Goal: Navigation & Orientation: Find specific page/section

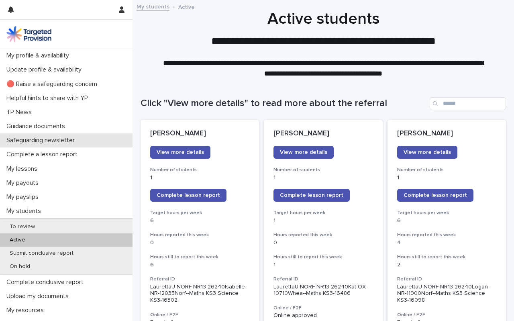
scroll to position [675, 0]
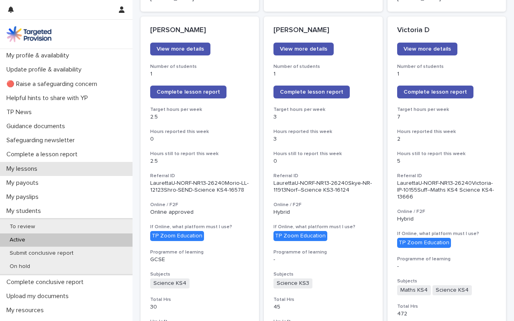
click at [24, 165] on p "My lessons" at bounding box center [23, 169] width 41 height 8
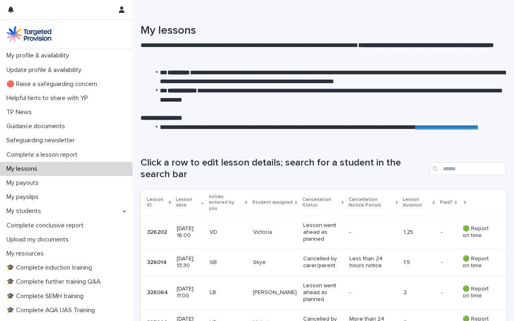
click at [222, 229] on p "VD" at bounding box center [228, 232] width 37 height 7
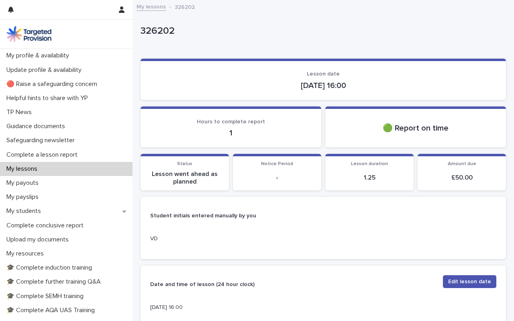
click at [156, 5] on link "My lessons" at bounding box center [151, 6] width 29 height 9
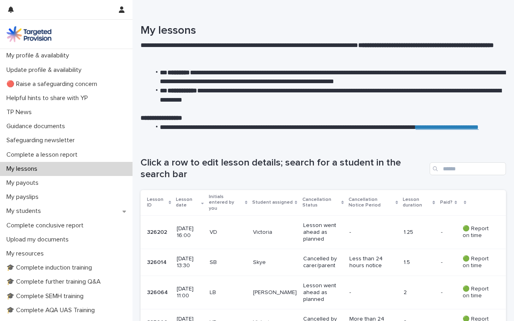
click at [226, 259] on p "SB" at bounding box center [228, 262] width 37 height 7
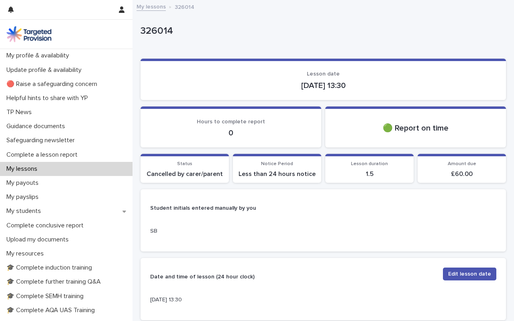
click at [154, 6] on link "My lessons" at bounding box center [151, 6] width 29 height 9
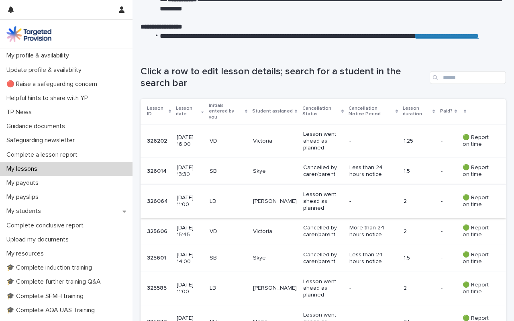
scroll to position [92, 0]
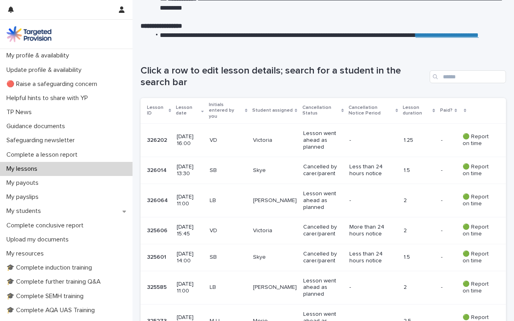
click at [396, 194] on div "-" at bounding box center [374, 200] width 48 height 13
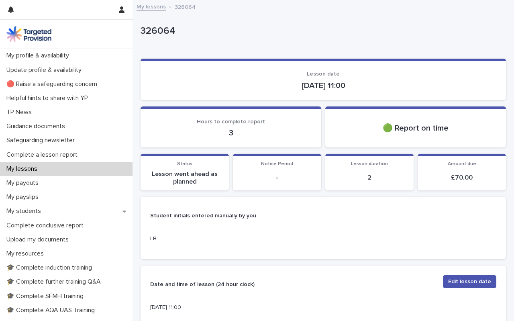
click at [149, 6] on link "My lessons" at bounding box center [151, 6] width 29 height 9
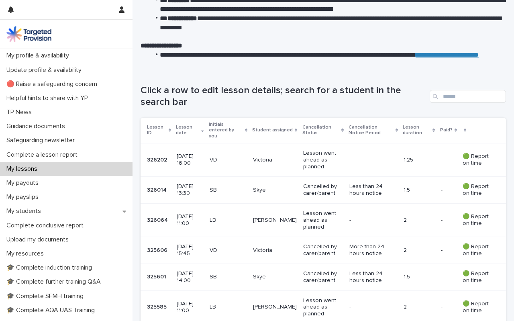
scroll to position [73, 0]
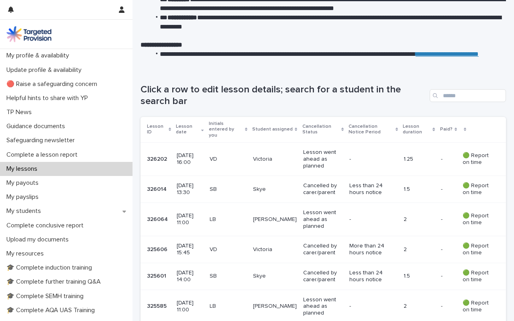
click at [217, 241] on td "VD" at bounding box center [228, 249] width 44 height 27
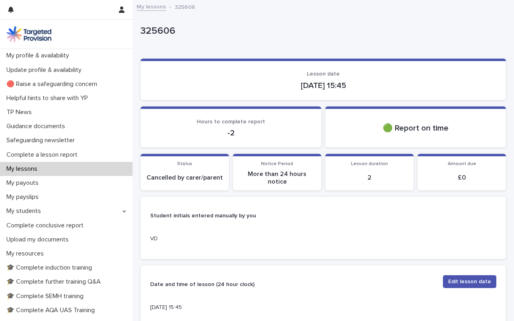
click at [154, 6] on link "My lessons" at bounding box center [151, 6] width 29 height 9
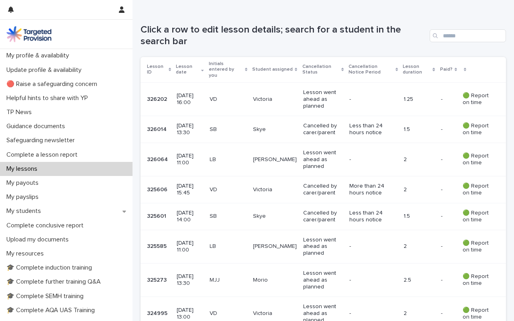
scroll to position [139, 0]
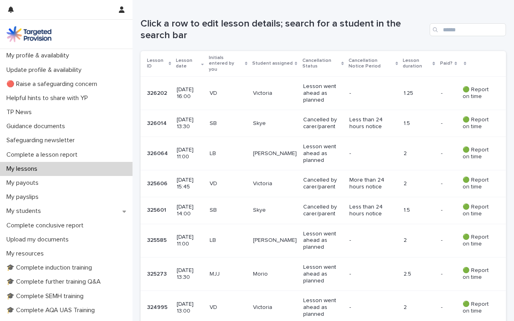
click at [194, 204] on p "[DATE] 14:00" at bounding box center [190, 211] width 26 height 14
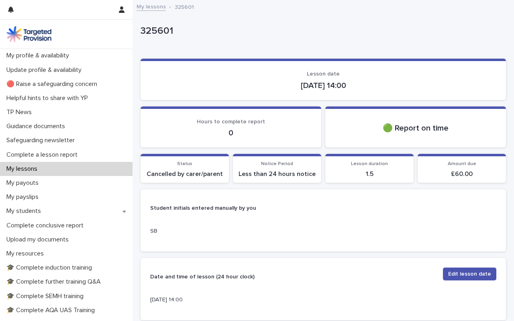
click at [151, 9] on link "My lessons" at bounding box center [151, 6] width 29 height 9
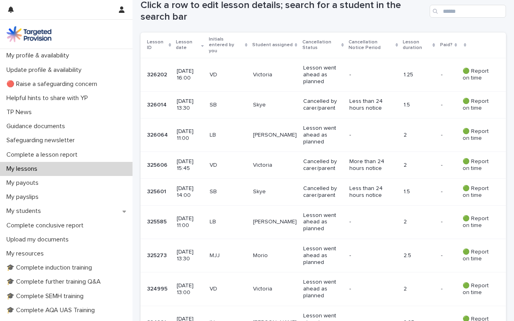
scroll to position [171, 0]
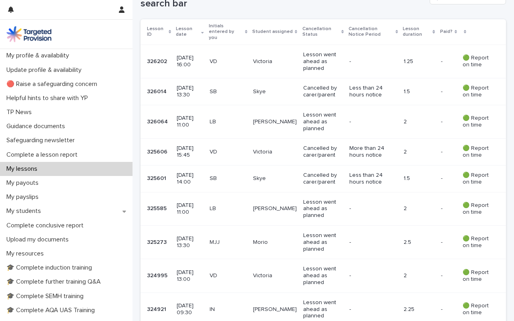
click at [198, 205] on p "[DATE] 11:00" at bounding box center [190, 209] width 26 height 14
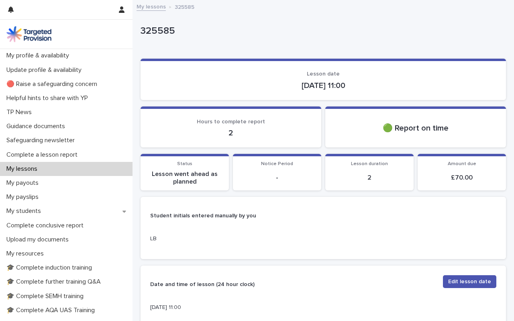
click at [151, 4] on link "My lessons" at bounding box center [151, 6] width 29 height 9
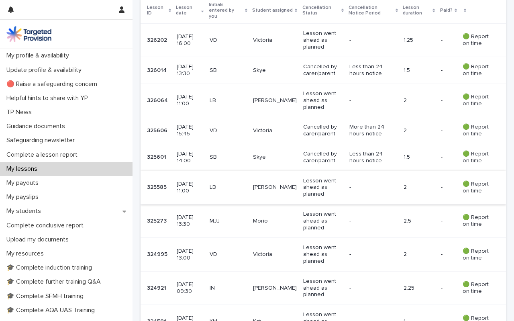
scroll to position [193, 0]
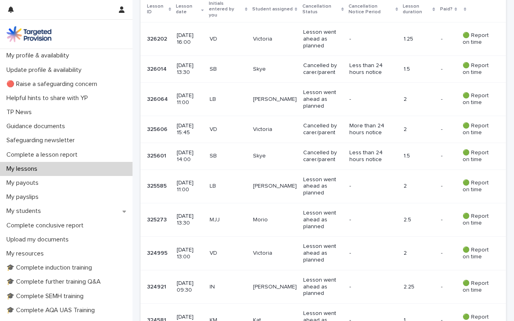
click at [193, 213] on p "[DATE] 13:30" at bounding box center [190, 220] width 26 height 14
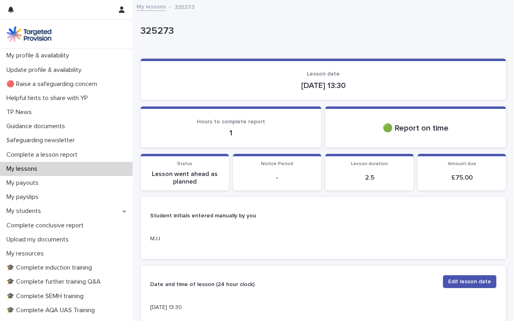
click at [155, 6] on link "My lessons" at bounding box center [151, 6] width 29 height 9
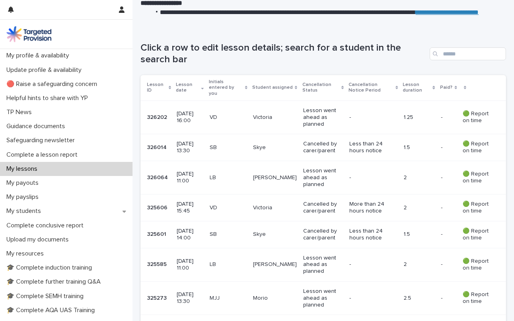
scroll to position [235, 0]
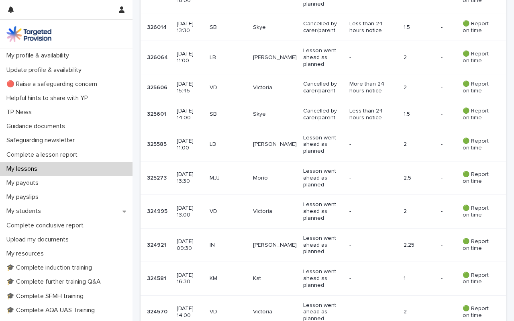
click at [188, 205] on p "[DATE] 13:00" at bounding box center [190, 212] width 26 height 14
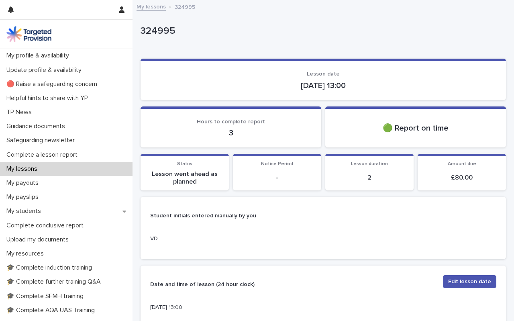
click at [154, 5] on link "My lessons" at bounding box center [151, 6] width 29 height 9
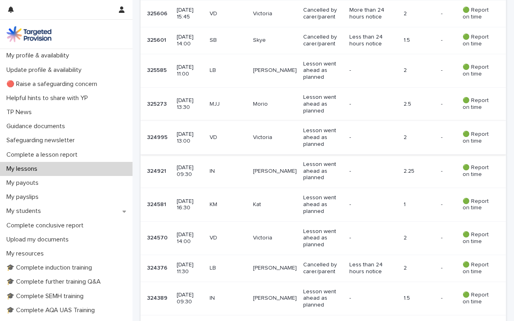
scroll to position [320, 0]
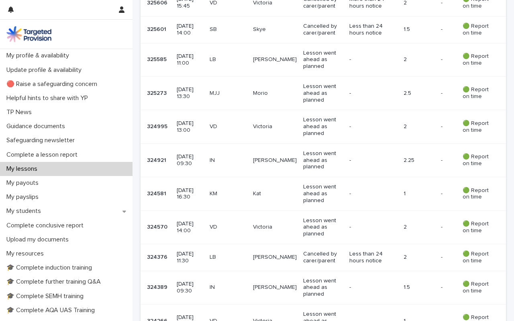
click at [186, 154] on p "[DATE] 09:30" at bounding box center [190, 160] width 26 height 14
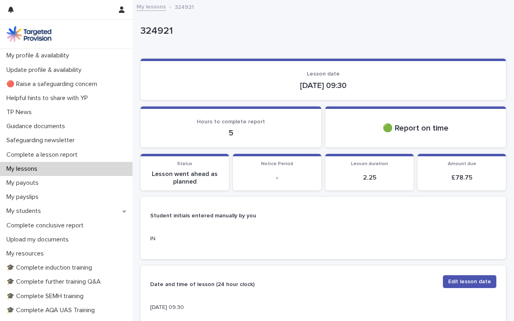
click at [153, 6] on link "My lessons" at bounding box center [151, 6] width 29 height 9
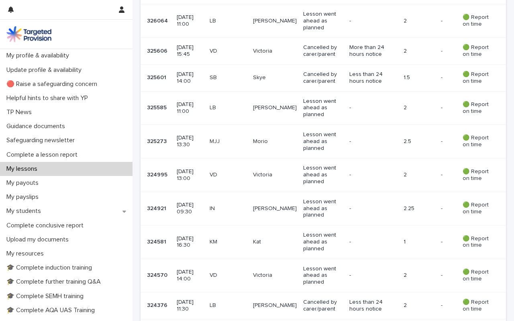
scroll to position [273, 0]
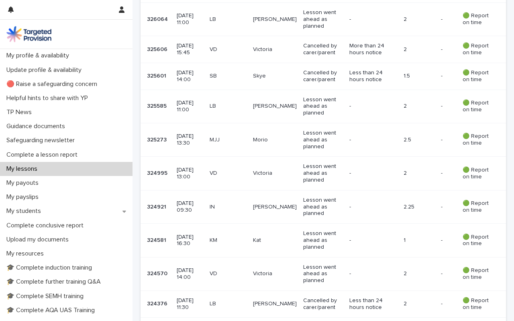
click at [226, 237] on p "KM" at bounding box center [228, 240] width 37 height 7
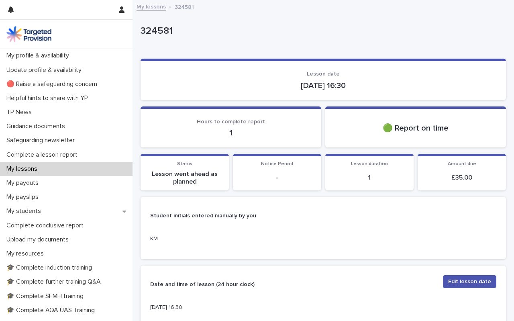
click at [154, 5] on link "My lessons" at bounding box center [151, 6] width 29 height 9
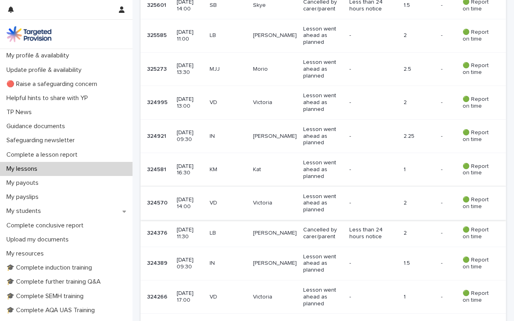
scroll to position [350, 0]
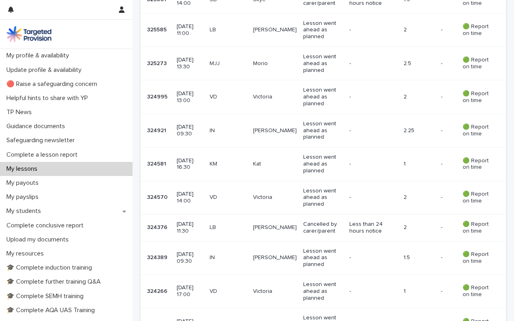
click at [188, 192] on p "[DATE] 14:00" at bounding box center [190, 198] width 26 height 14
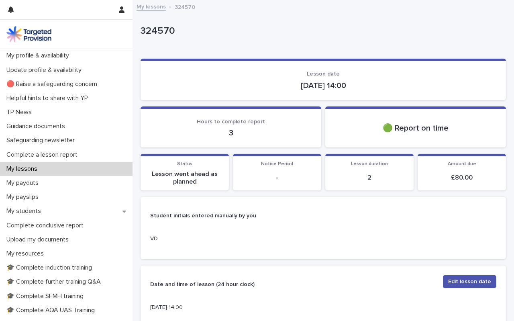
click at [150, 5] on link "My lessons" at bounding box center [151, 6] width 29 height 9
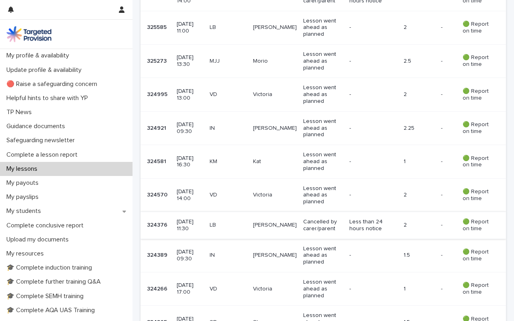
scroll to position [363, 0]
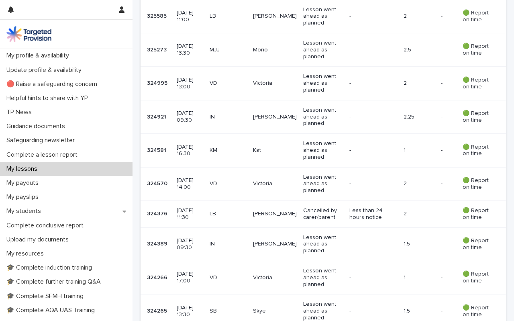
click at [186, 207] on p "[DATE] 11:30" at bounding box center [190, 214] width 26 height 14
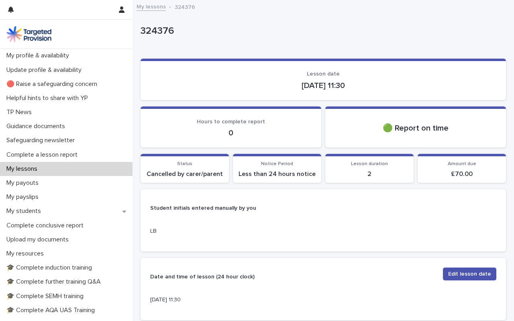
click at [154, 6] on link "My lessons" at bounding box center [151, 6] width 29 height 9
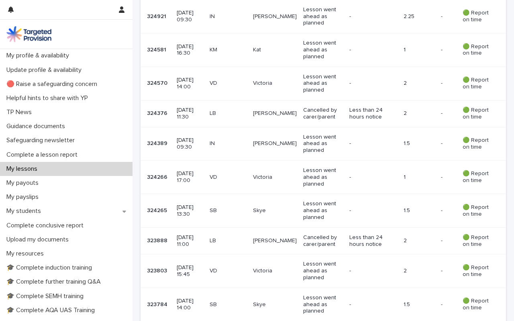
scroll to position [471, 0]
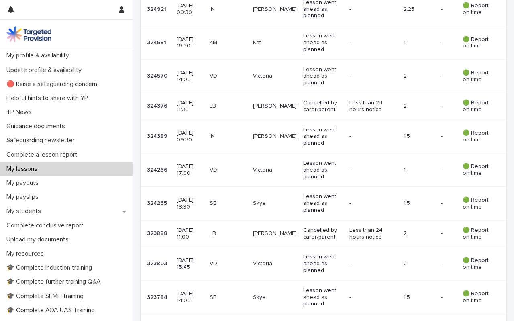
click at [198, 133] on p "[DATE] 09:30" at bounding box center [190, 137] width 26 height 14
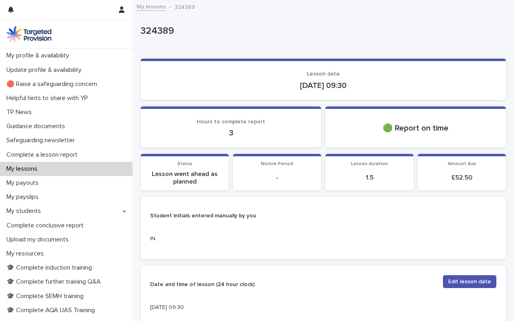
click at [155, 4] on link "My lessons" at bounding box center [151, 6] width 29 height 9
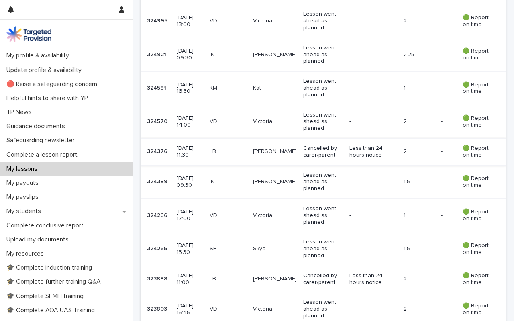
scroll to position [429, 0]
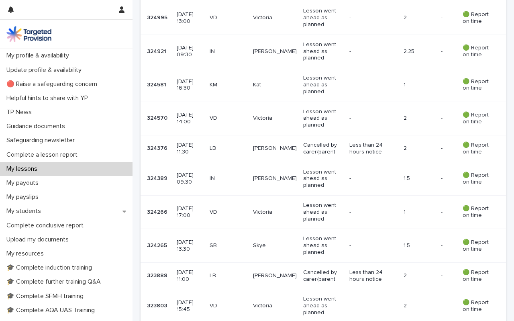
click at [191, 206] on p "[DATE] 17:00" at bounding box center [190, 212] width 26 height 14
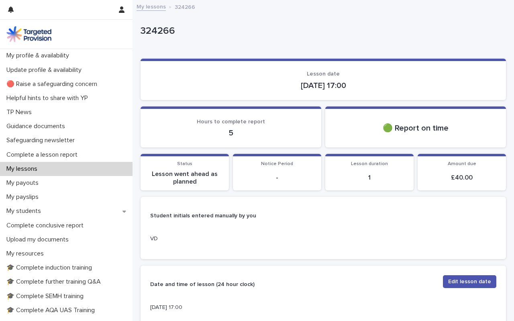
click at [157, 7] on link "My lessons" at bounding box center [151, 6] width 29 height 9
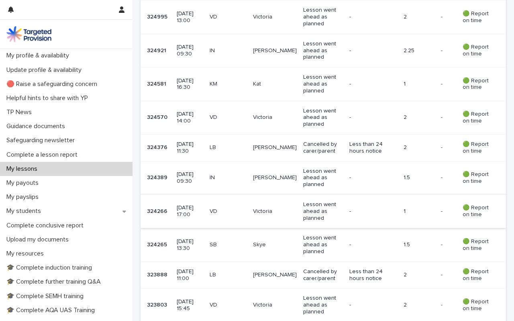
scroll to position [449, 0]
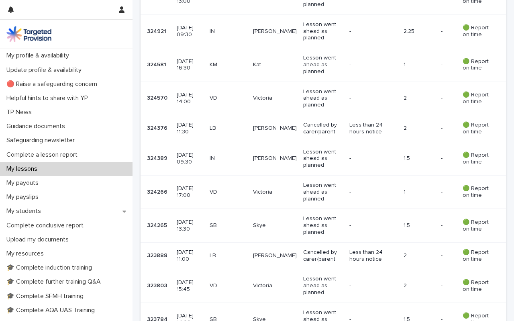
click at [184, 219] on p "[DATE] 13:30" at bounding box center [190, 226] width 26 height 14
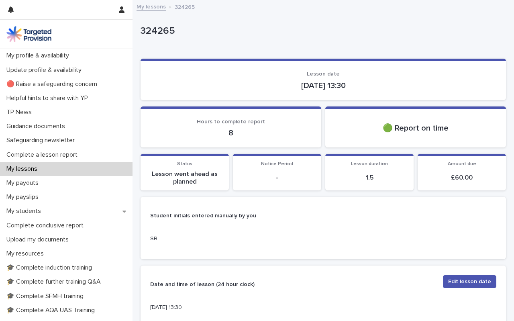
click at [154, 7] on link "My lessons" at bounding box center [151, 6] width 29 height 9
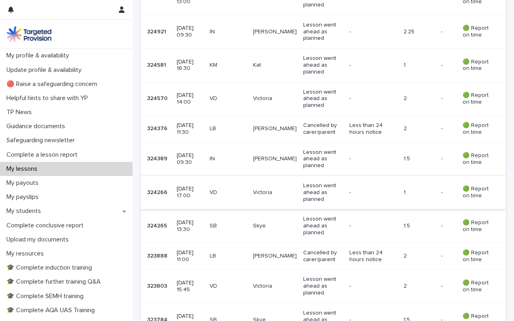
scroll to position [463, 0]
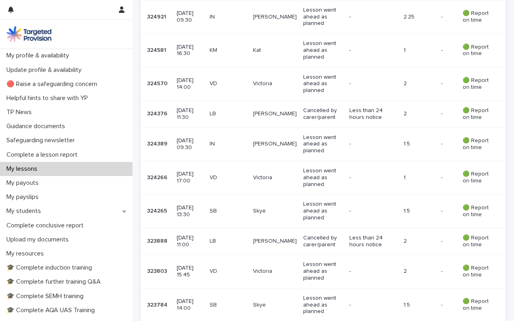
click at [187, 235] on p "[DATE] 11:00" at bounding box center [190, 242] width 26 height 14
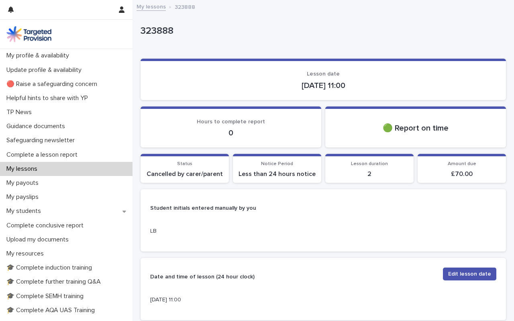
click at [159, 6] on link "My lessons" at bounding box center [151, 6] width 29 height 9
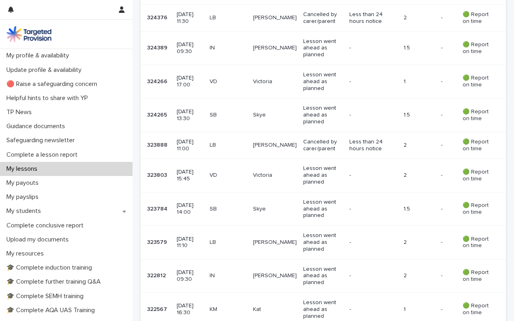
scroll to position [560, 0]
click at [192, 169] on p "[DATE] 15:45" at bounding box center [190, 175] width 26 height 14
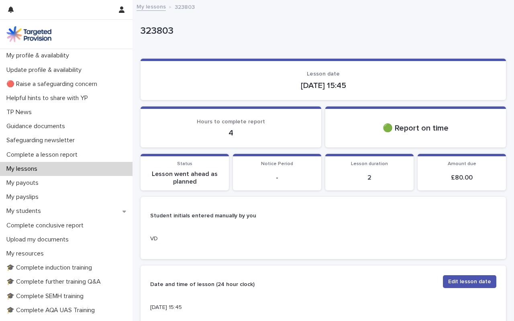
click at [147, 8] on link "My lessons" at bounding box center [151, 6] width 29 height 9
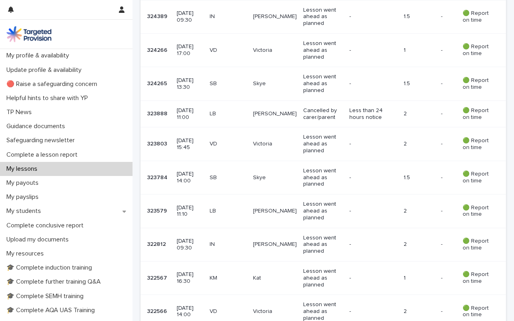
scroll to position [595, 0]
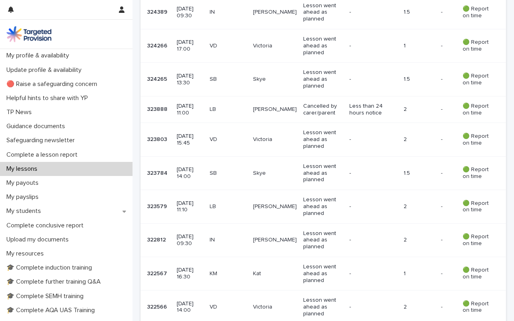
click at [192, 167] on p "[DATE] 14:00" at bounding box center [190, 173] width 26 height 14
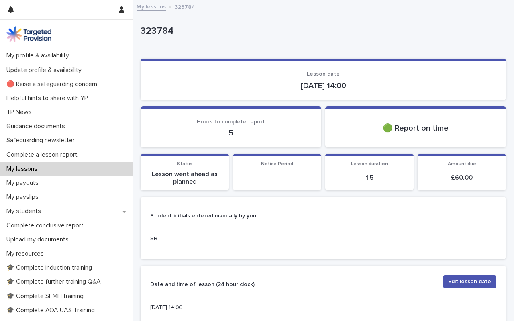
click at [156, 8] on link "My lessons" at bounding box center [151, 6] width 29 height 9
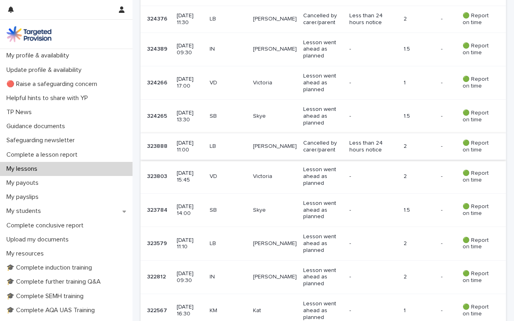
scroll to position [564, 0]
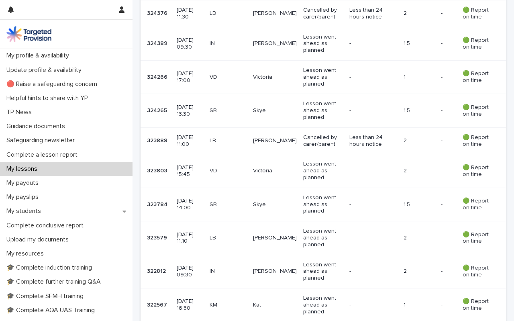
click at [197, 232] on p "[DATE] 11:10" at bounding box center [190, 238] width 26 height 14
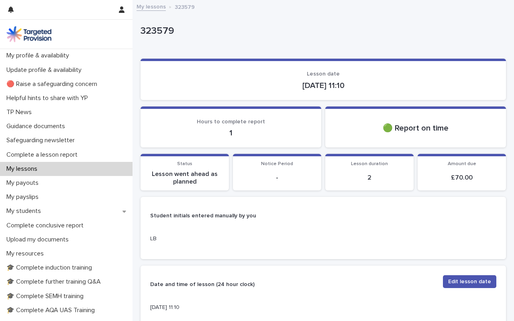
click at [154, 5] on link "My lessons" at bounding box center [151, 6] width 29 height 9
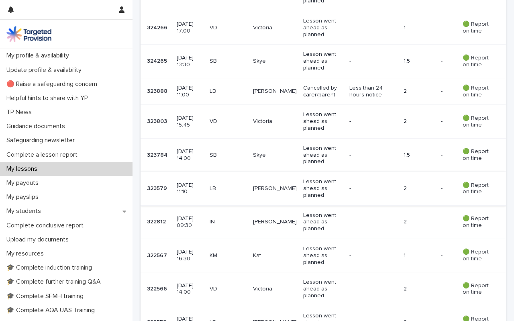
scroll to position [627, 0]
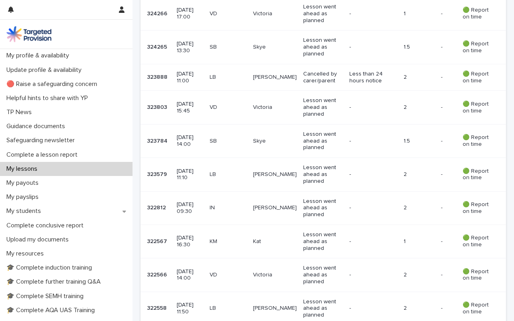
click at [191, 201] on p "[DATE] 09:30" at bounding box center [190, 208] width 26 height 14
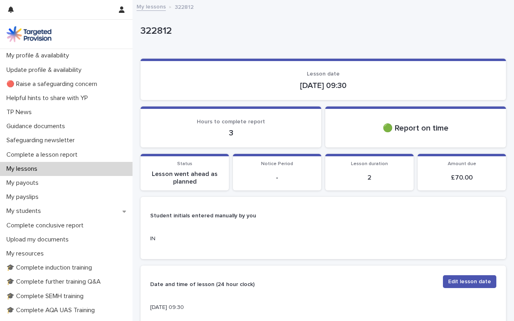
click at [155, 6] on link "My lessons" at bounding box center [151, 6] width 29 height 9
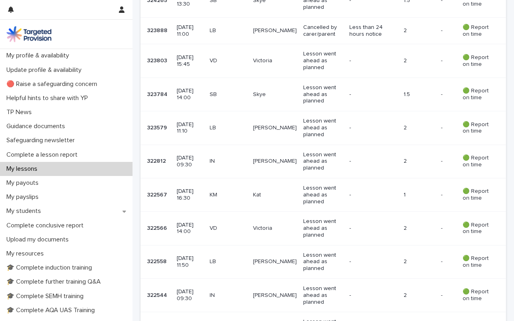
scroll to position [676, 0]
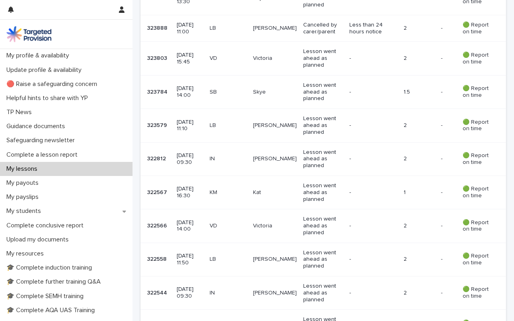
click at [192, 186] on p "[DATE] 16:30" at bounding box center [190, 193] width 26 height 14
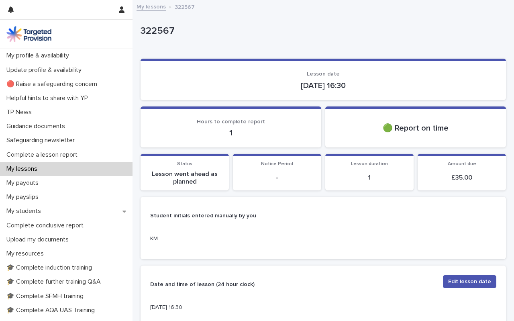
click at [152, 6] on link "My lessons" at bounding box center [151, 6] width 29 height 9
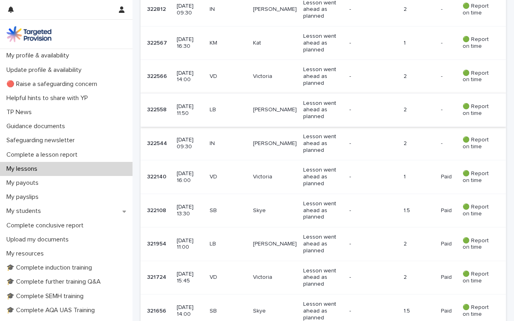
scroll to position [823, 0]
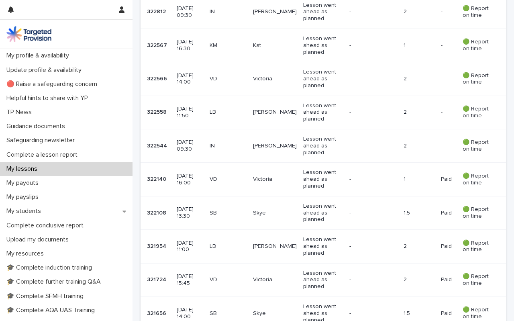
click at [188, 73] on p "[DATE] 14:00" at bounding box center [190, 79] width 26 height 14
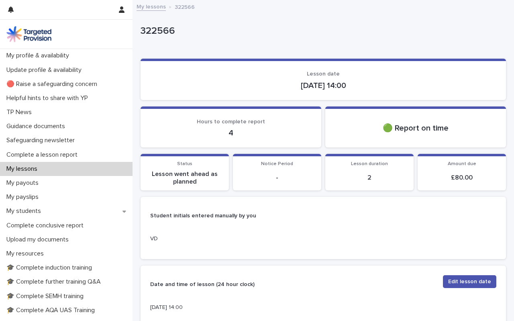
click at [153, 6] on link "My lessons" at bounding box center [151, 6] width 29 height 9
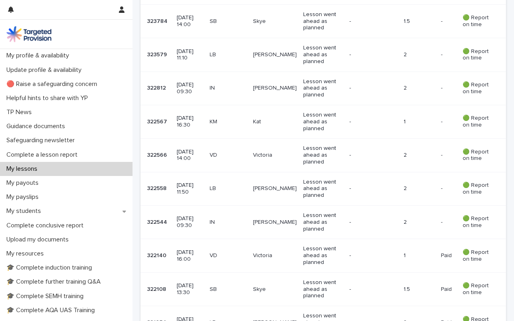
scroll to position [760, 0]
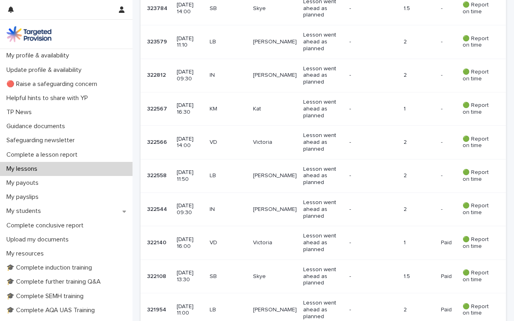
click at [190, 169] on p "[DATE] 11:50" at bounding box center [190, 176] width 26 height 14
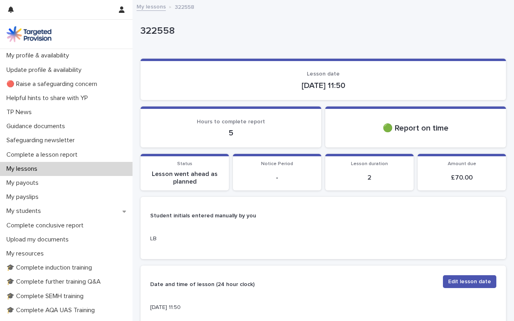
click at [159, 8] on link "My lessons" at bounding box center [151, 6] width 29 height 9
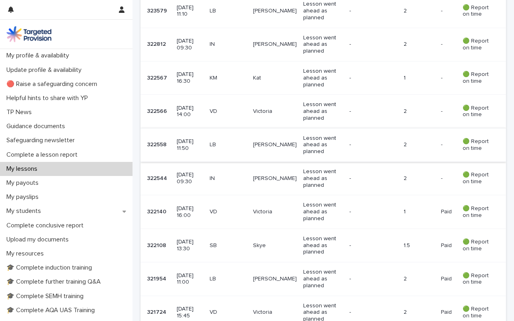
scroll to position [793, 0]
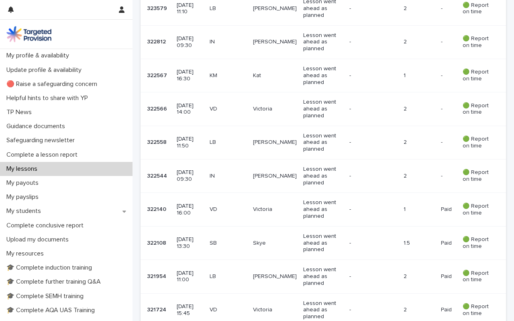
click at [202, 170] on p "[DATE] 09:30" at bounding box center [190, 176] width 26 height 14
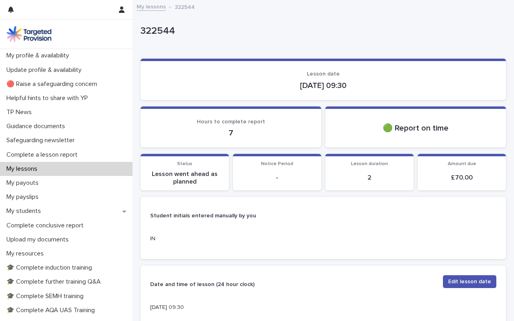
click at [155, 8] on link "My lessons" at bounding box center [151, 6] width 29 height 9
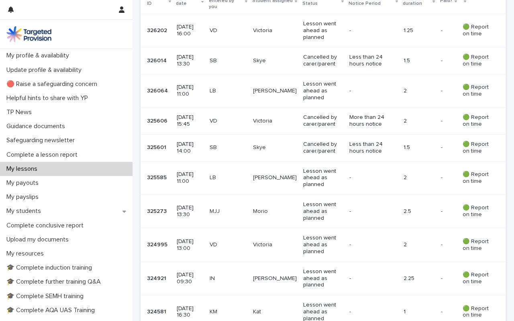
click at [296, 206] on div "Morio" at bounding box center [275, 210] width 44 height 8
